Goal: Task Accomplishment & Management: Manage account settings

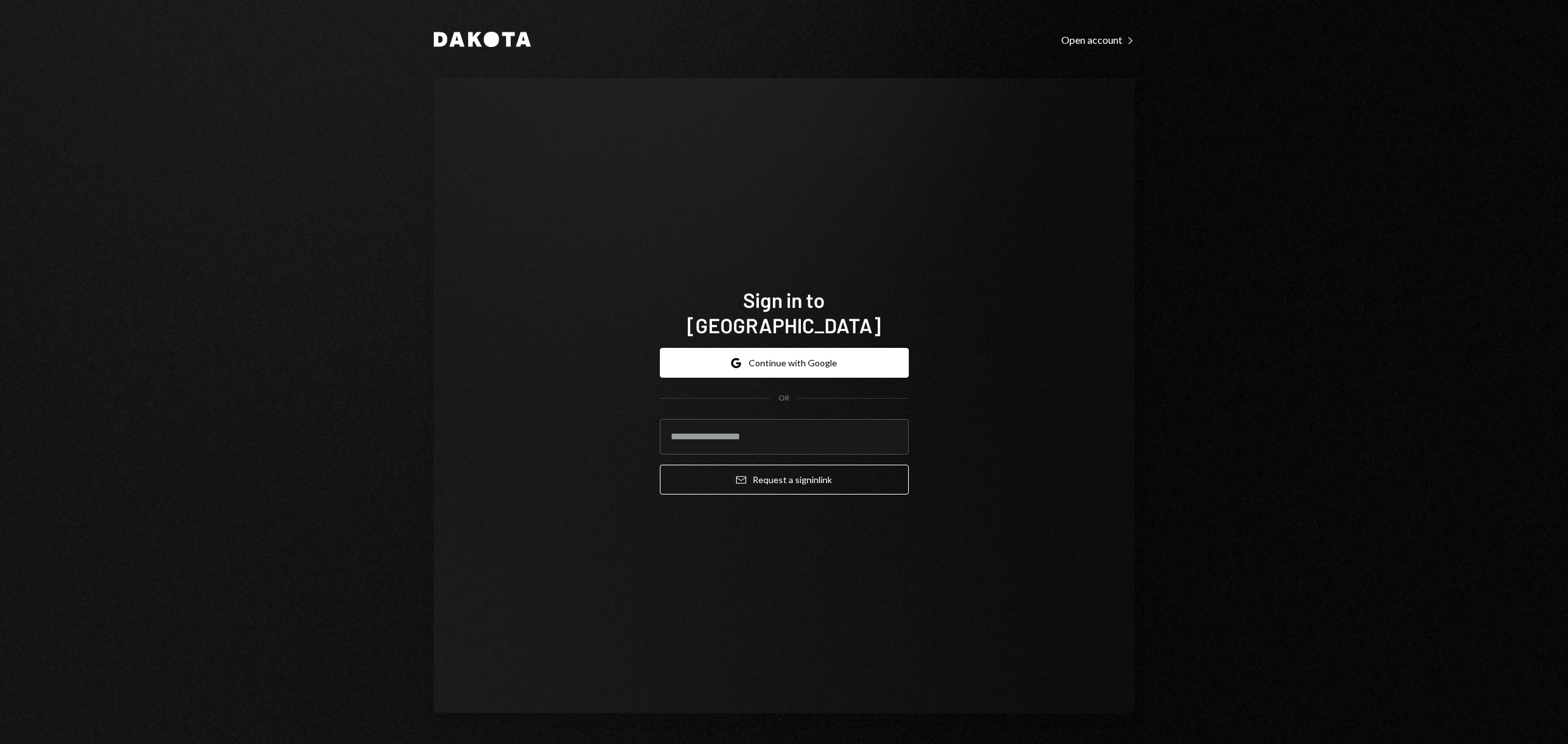
type input "**********"
click at [747, 468] on button "Email Request a sign in link" at bounding box center [784, 479] width 249 height 30
